Goal: Find specific page/section: Find specific page/section

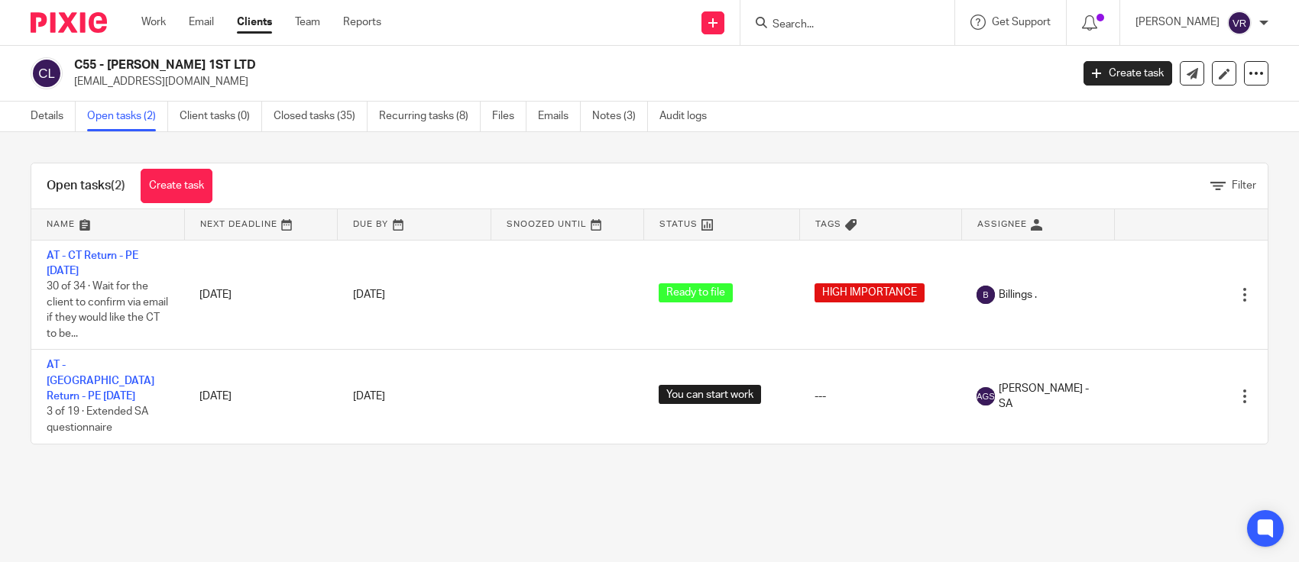
click at [885, 21] on input "Search" at bounding box center [840, 25] width 138 height 14
type input "EYG PRO"
click button "submit" at bounding box center [0, 0] width 0 height 0
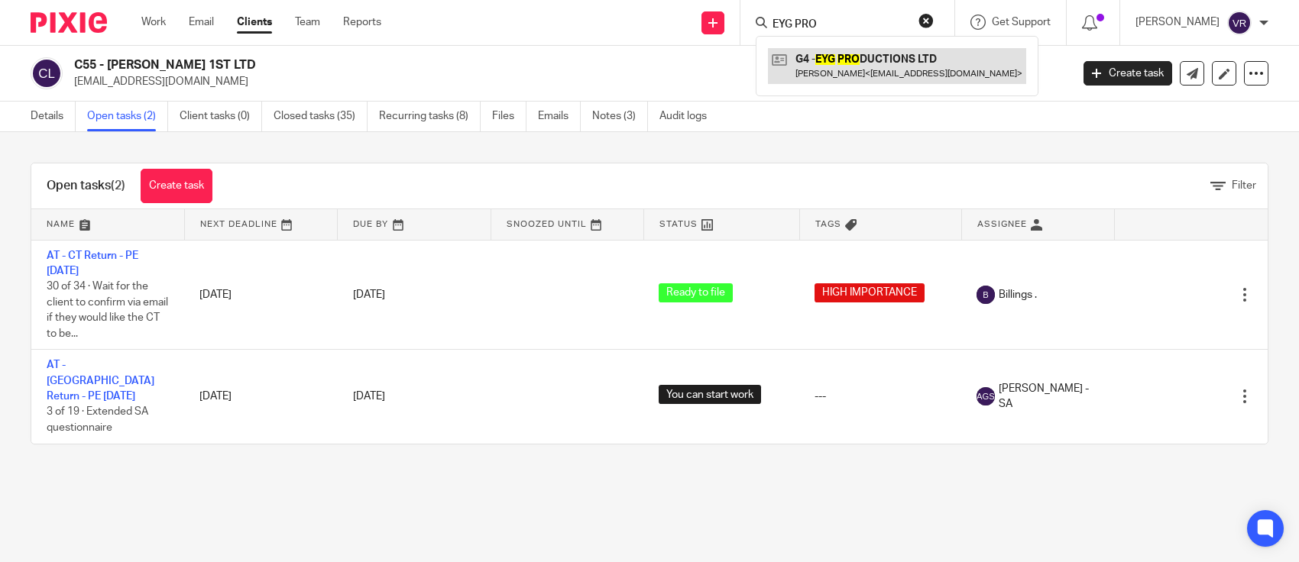
click at [887, 62] on link at bounding box center [897, 65] width 258 height 35
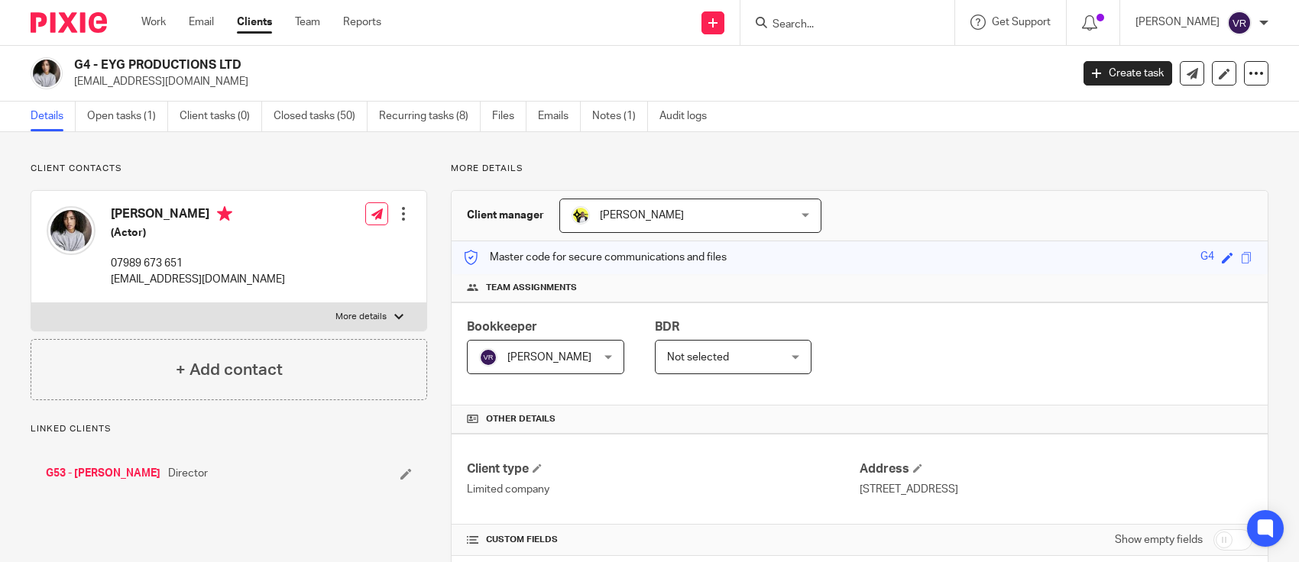
click at [70, 251] on img at bounding box center [71, 230] width 49 height 49
click at [77, 238] on img at bounding box center [71, 230] width 49 height 49
click at [111, 219] on h4 "[PERSON_NAME]" at bounding box center [198, 215] width 174 height 19
drag, startPoint x: 112, startPoint y: 218, endPoint x: 180, endPoint y: 219, distance: 67.3
click at [180, 219] on h4 "[PERSON_NAME]" at bounding box center [198, 215] width 174 height 19
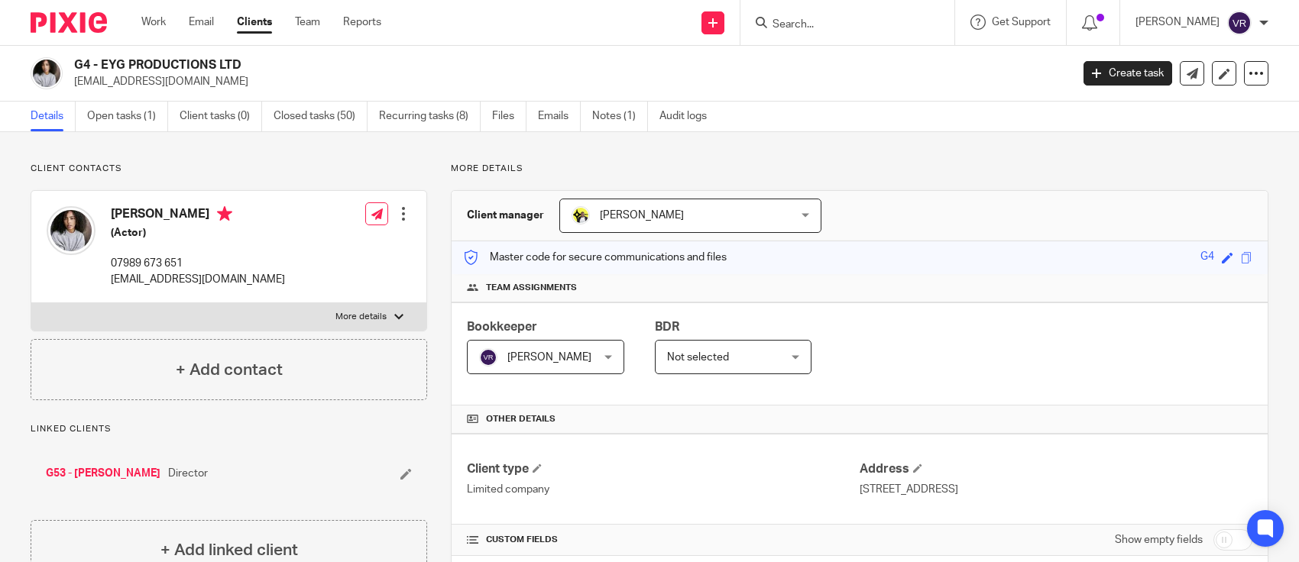
copy h4 "[PERSON_NAME]"
